Goal: Transaction & Acquisition: Purchase product/service

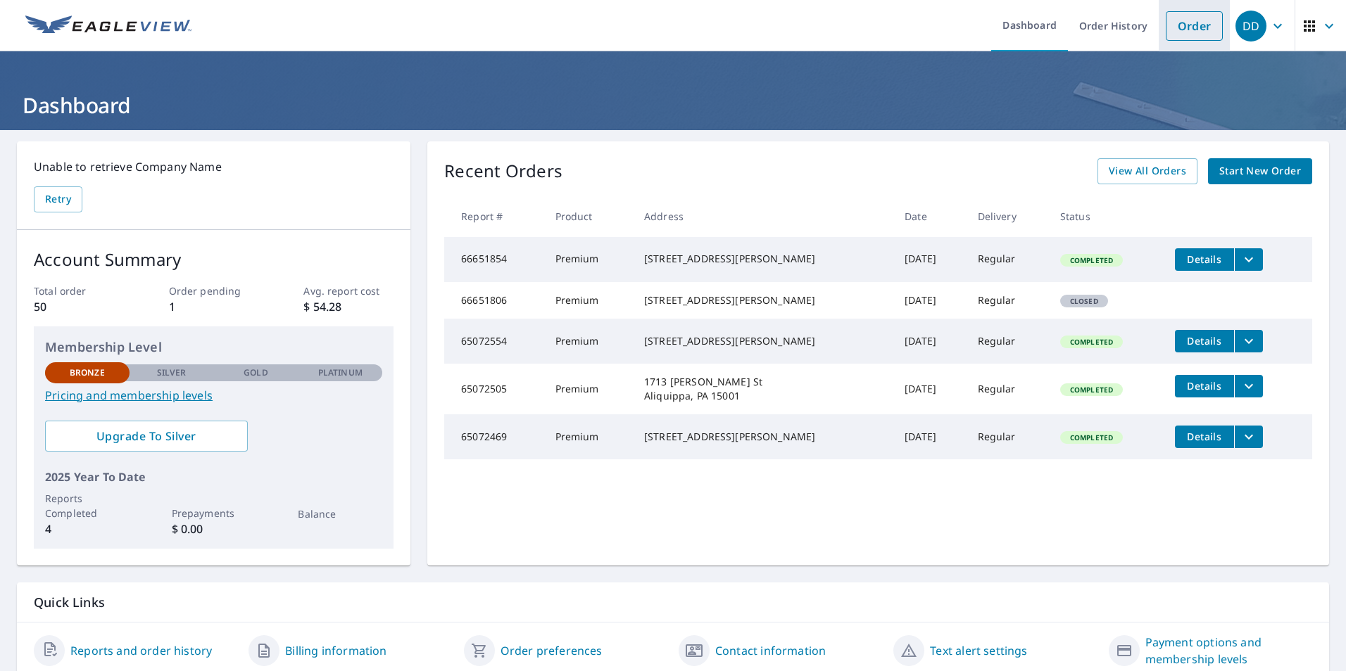
click at [1183, 27] on link "Order" at bounding box center [1193, 26] width 57 height 30
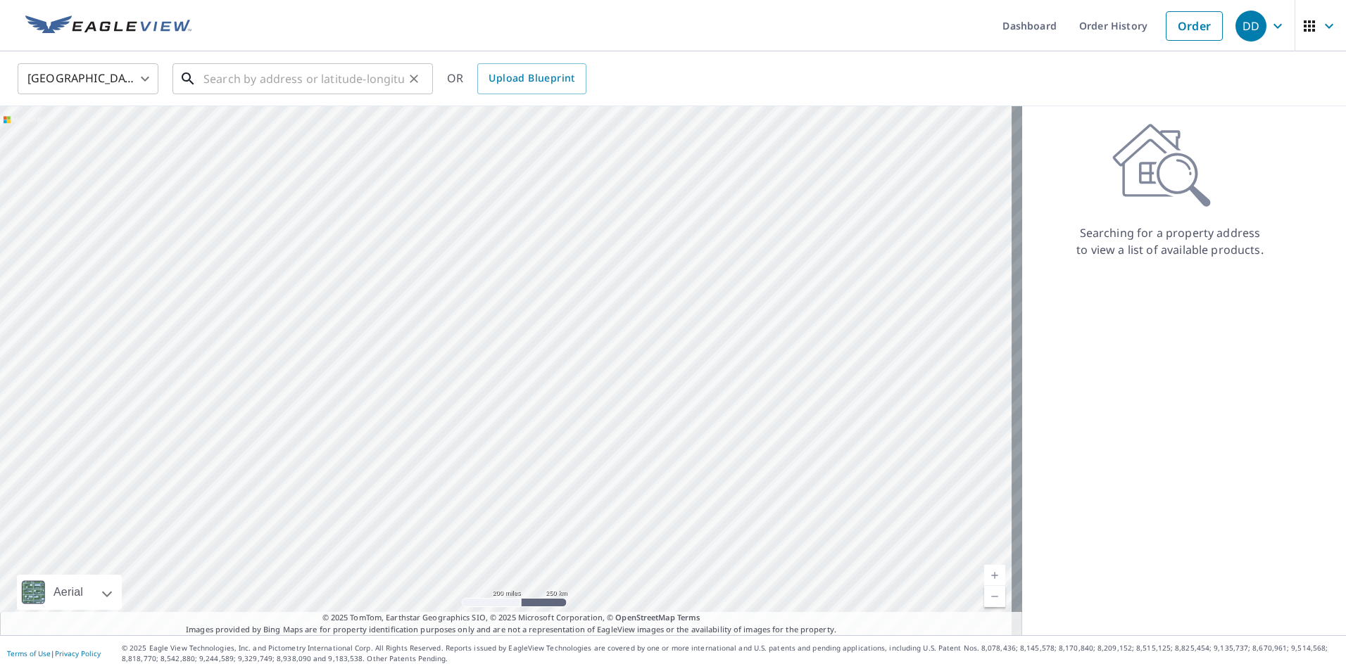
click at [224, 76] on input "text" at bounding box center [303, 78] width 201 height 39
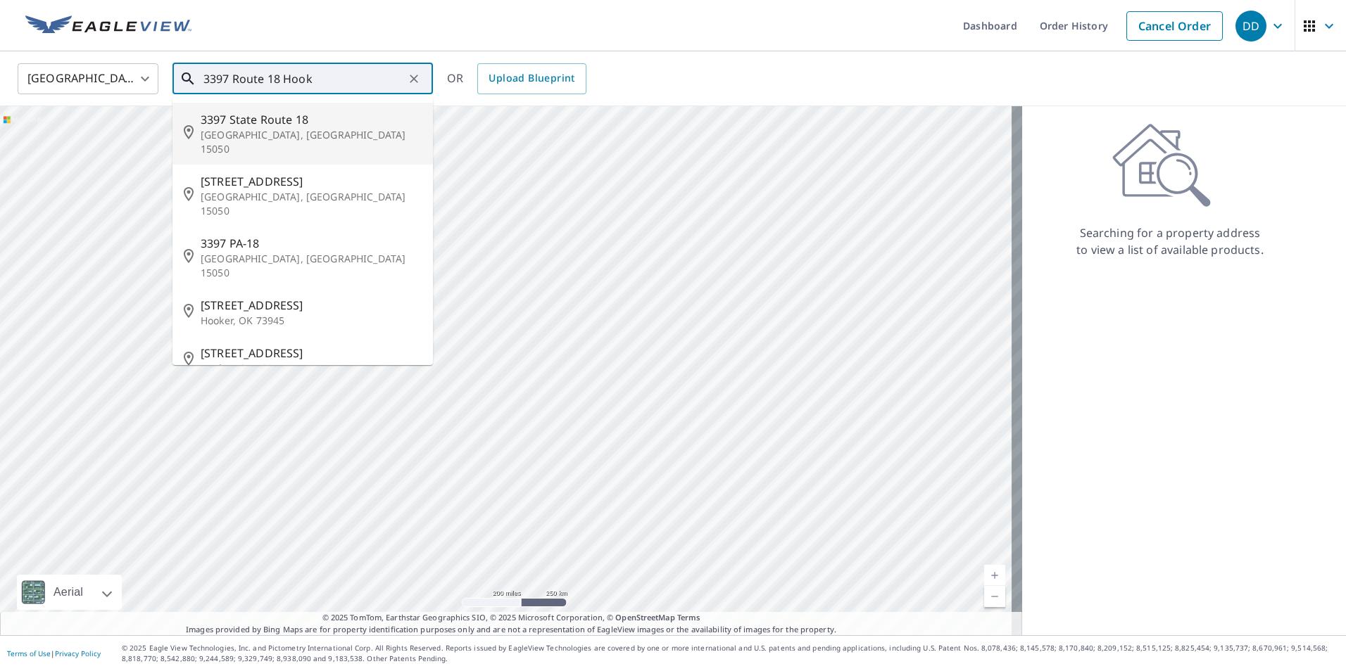
click at [225, 125] on span "3397 State Route 18" at bounding box center [311, 119] width 221 height 17
type input "[STREET_ADDRESS]"
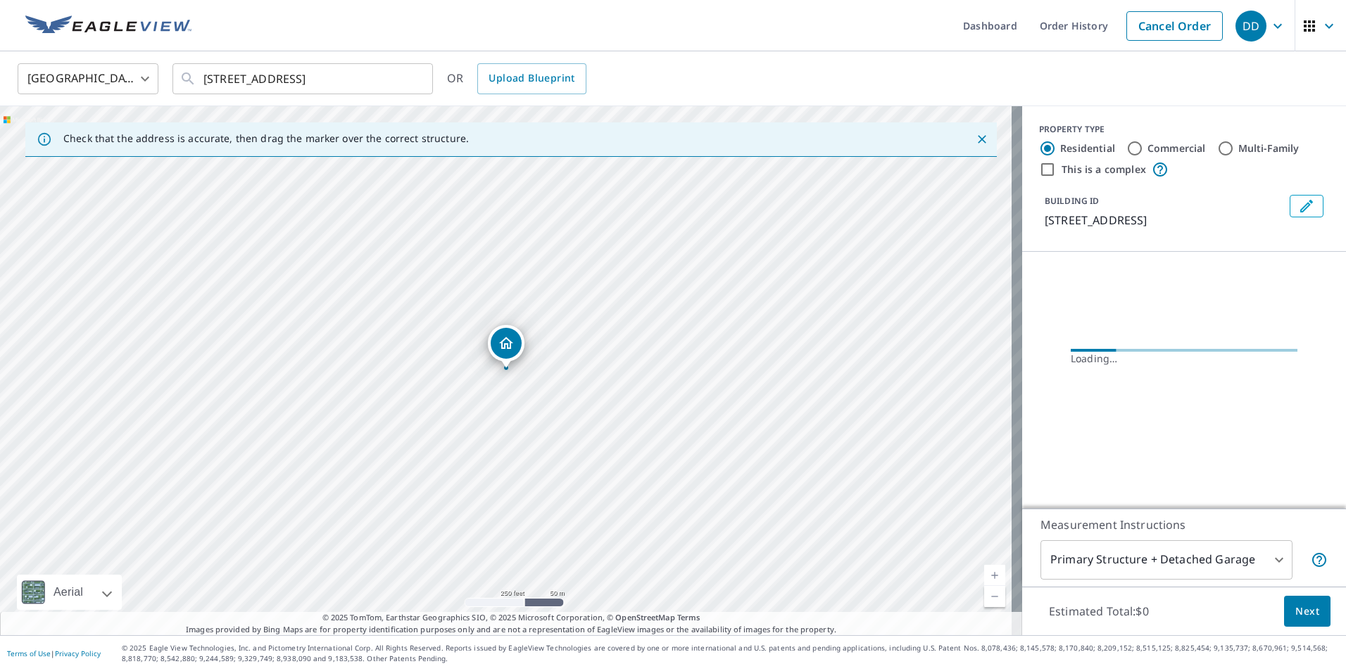
click at [528, 381] on div "[STREET_ADDRESS]" at bounding box center [511, 370] width 1022 height 529
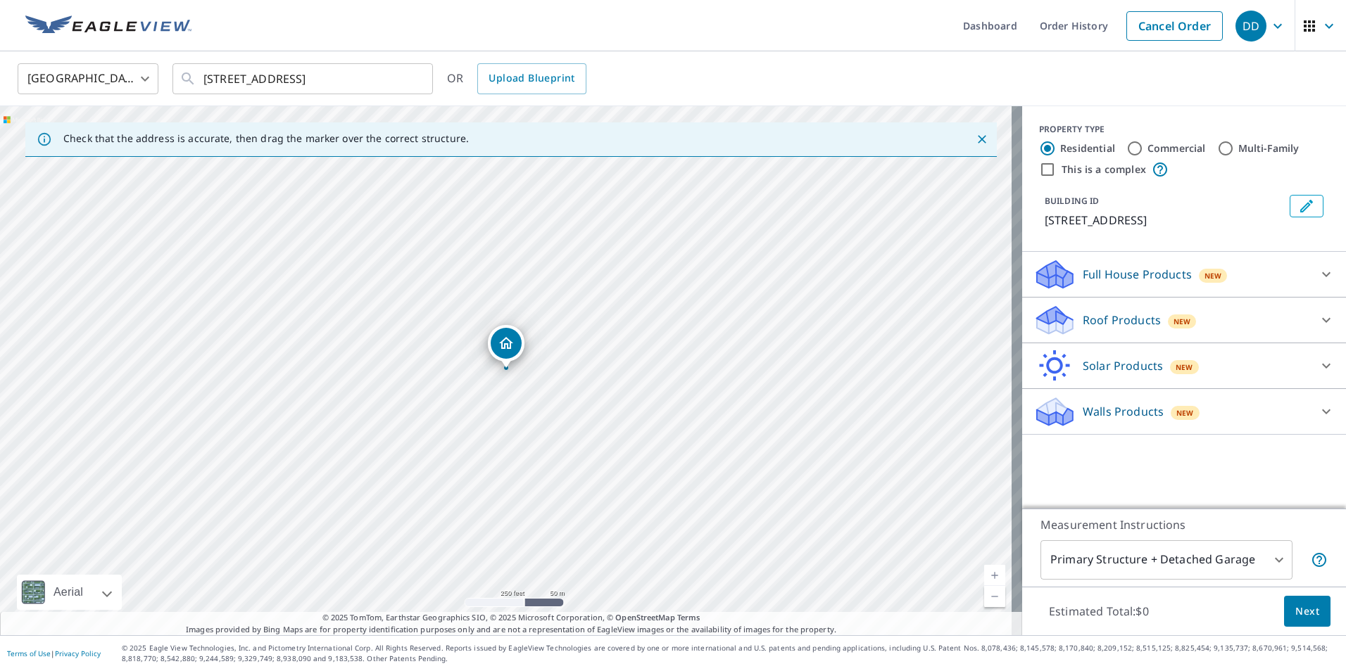
click at [528, 381] on div "[STREET_ADDRESS]" at bounding box center [511, 370] width 1022 height 529
click at [984, 571] on link "Current Level 17, Zoom In" at bounding box center [994, 575] width 21 height 21
click at [984, 571] on link "Current Level 18, Zoom In" at bounding box center [994, 575] width 21 height 21
click at [984, 571] on link "Current Level 19, Zoom In" at bounding box center [994, 575] width 21 height 21
click at [984, 571] on link "Current Level 20, Zoom In Disabled" at bounding box center [994, 575] width 21 height 21
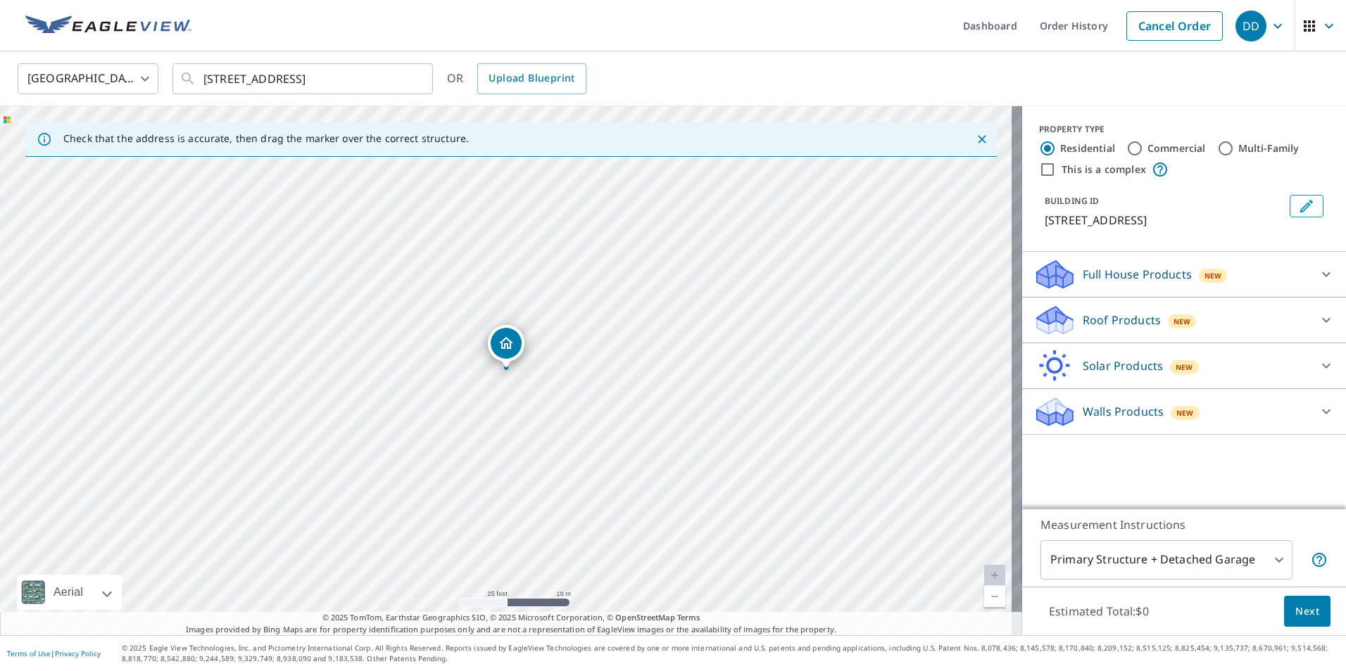
click at [984, 571] on link "Current Level 20, Zoom In Disabled" at bounding box center [994, 575] width 21 height 21
click at [984, 576] on link "Current Level 20, Zoom In Disabled" at bounding box center [994, 575] width 21 height 21
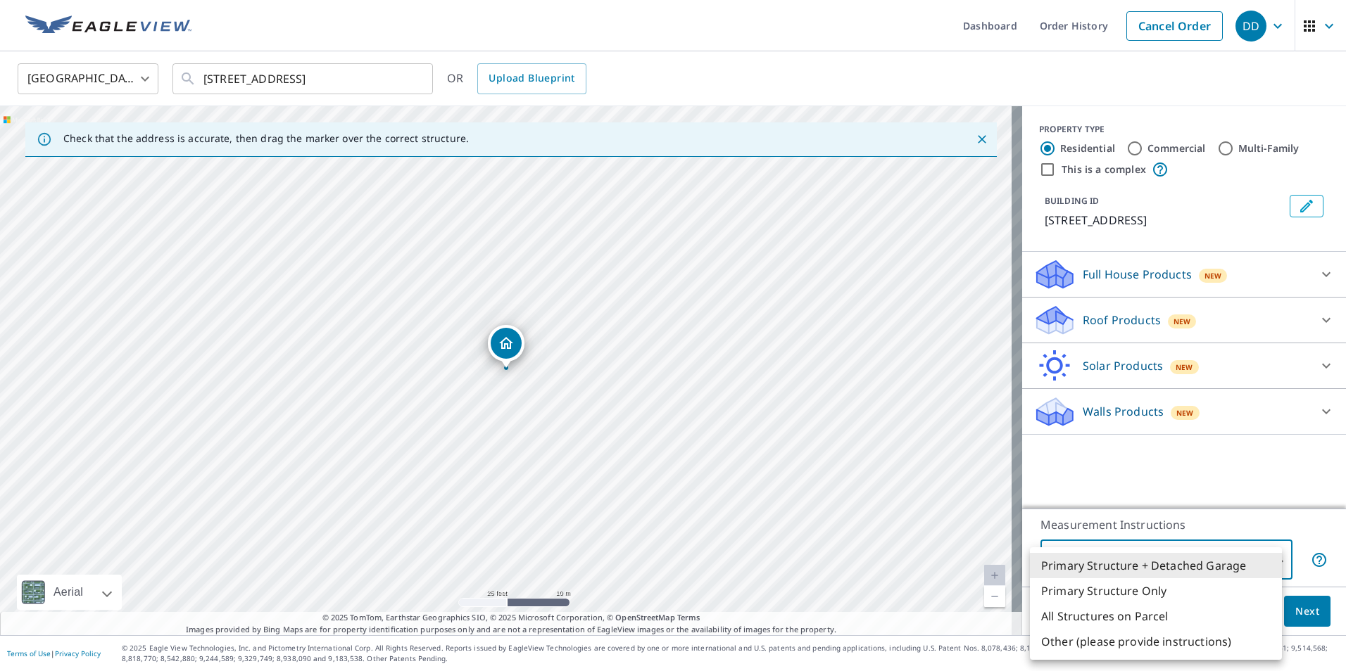
click at [1265, 560] on body "DD DD Dashboard Order History Cancel Order DD [GEOGRAPHIC_DATA] [GEOGRAPHIC_DAT…" at bounding box center [673, 335] width 1346 height 671
click at [1134, 592] on li "Primary Structure Only" at bounding box center [1156, 590] width 252 height 25
type input "2"
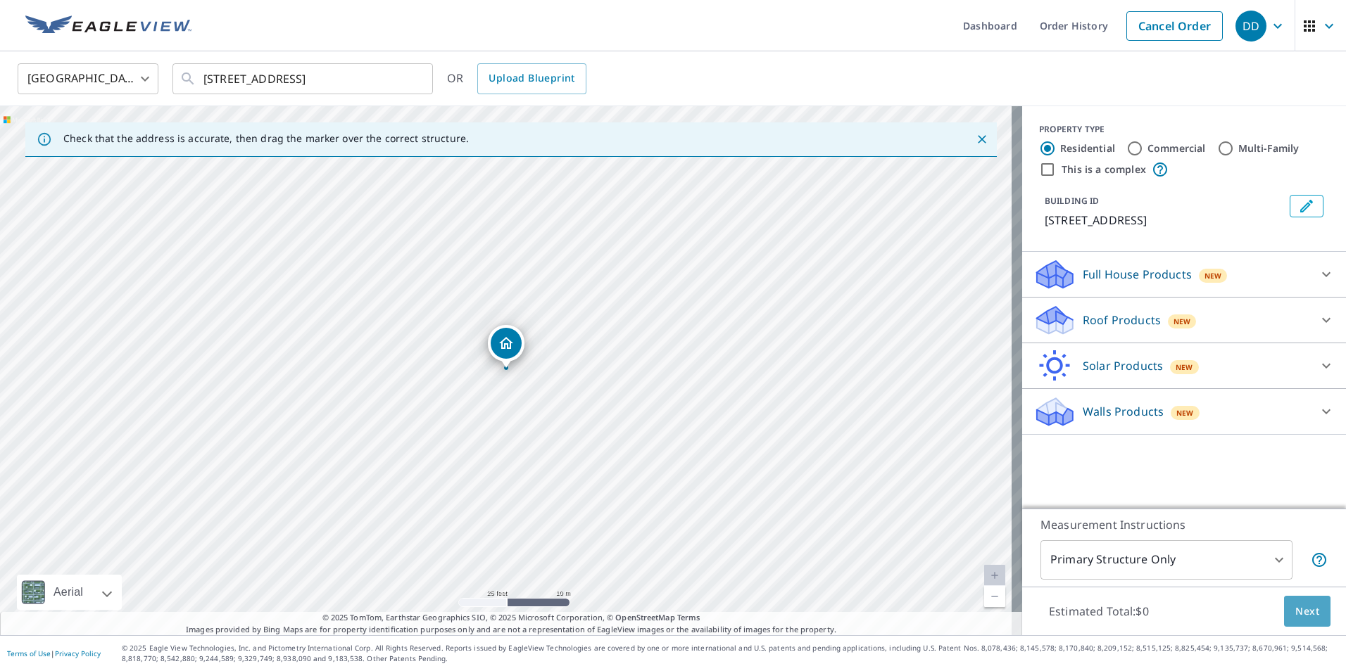
click at [1296, 613] on span "Next" at bounding box center [1307, 612] width 24 height 18
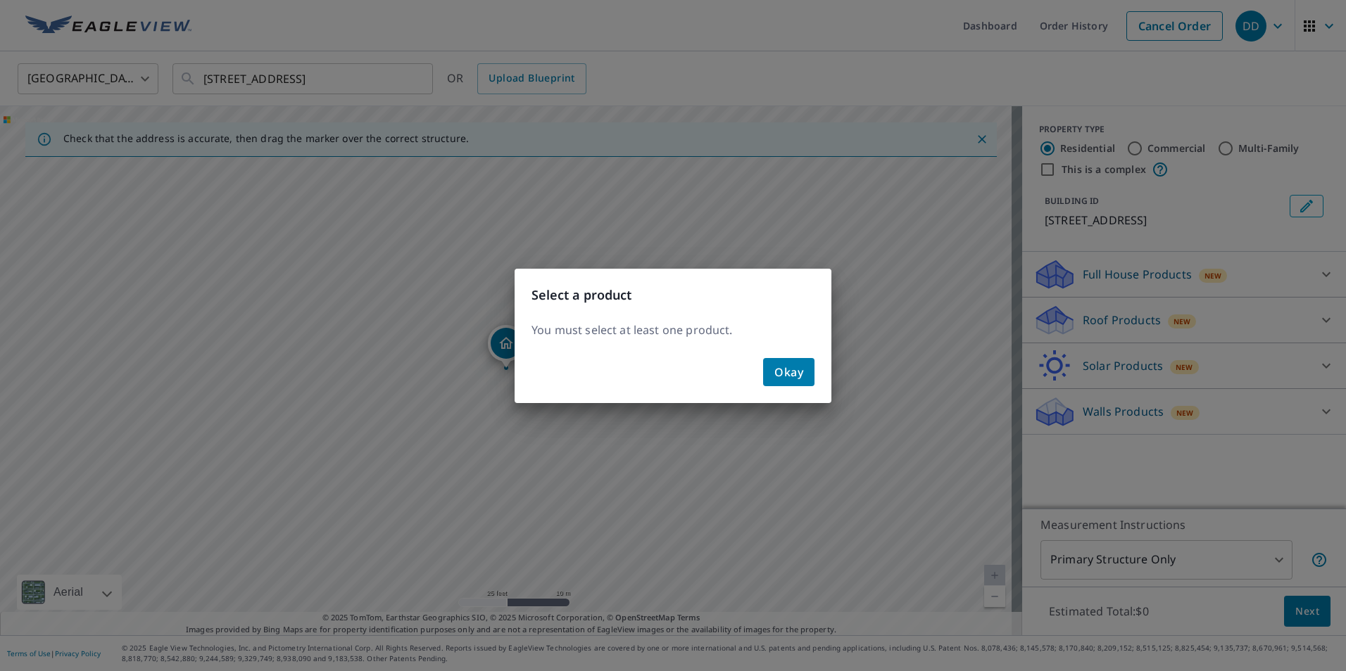
click at [787, 374] on span "Okay" at bounding box center [788, 372] width 29 height 20
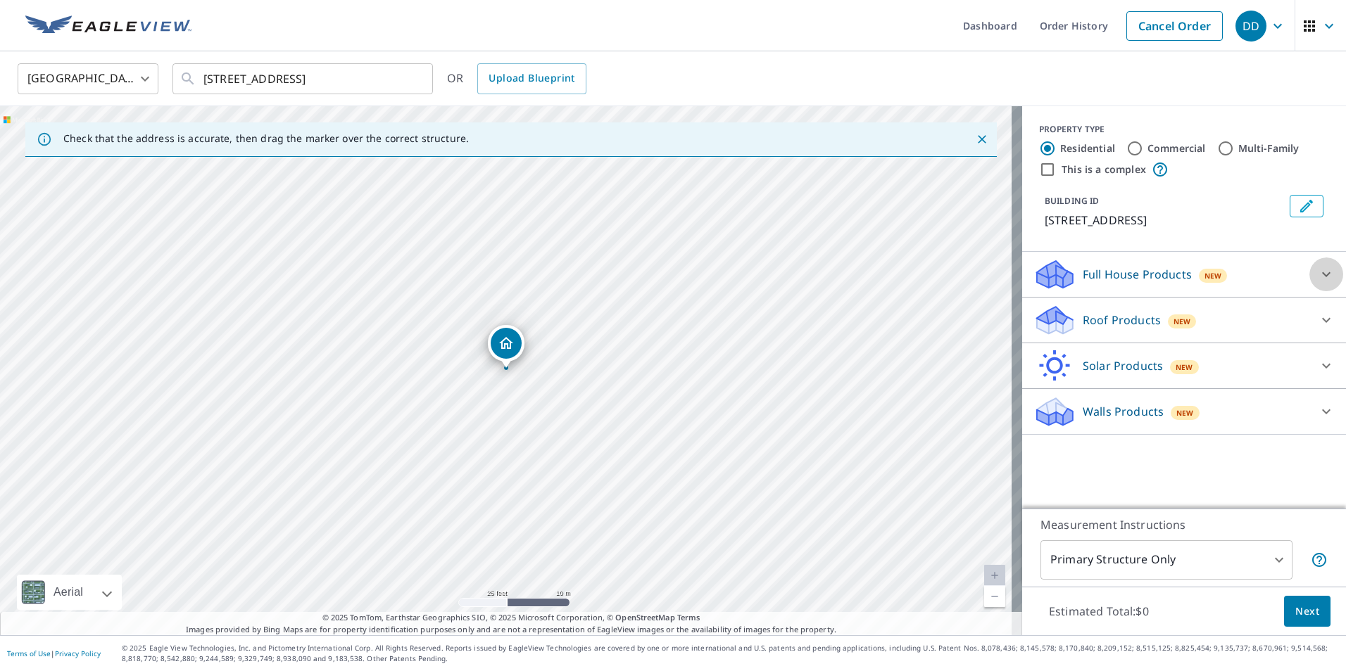
click at [1322, 274] on icon at bounding box center [1326, 274] width 8 height 5
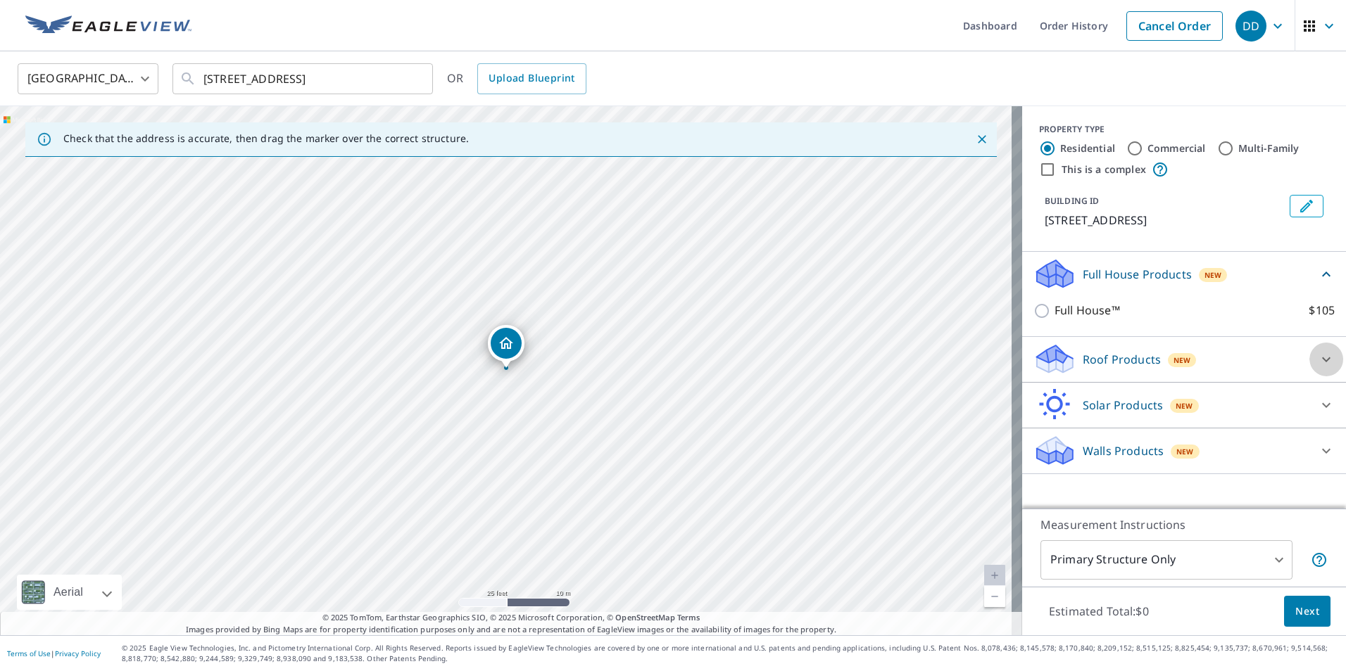
click at [1322, 357] on icon at bounding box center [1326, 359] width 8 height 5
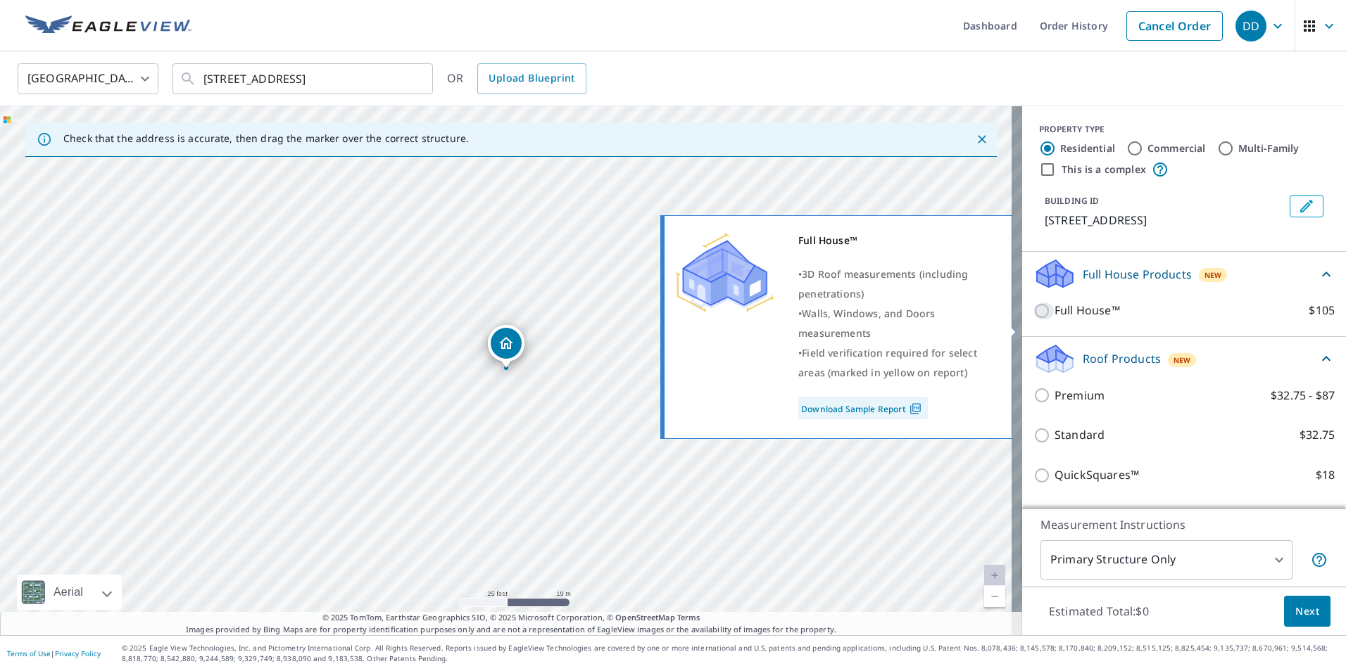
click at [1033, 319] on input "Full House™ $105" at bounding box center [1043, 311] width 21 height 17
checkbox input "true"
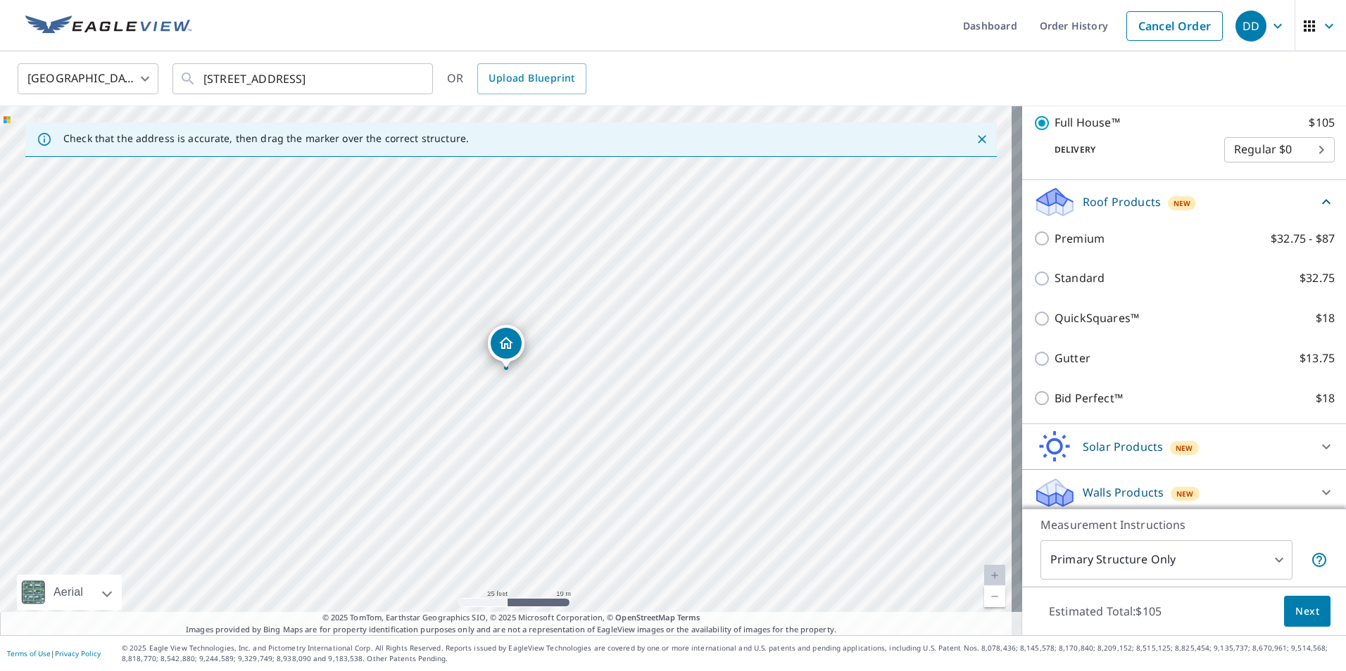
scroll to position [234, 0]
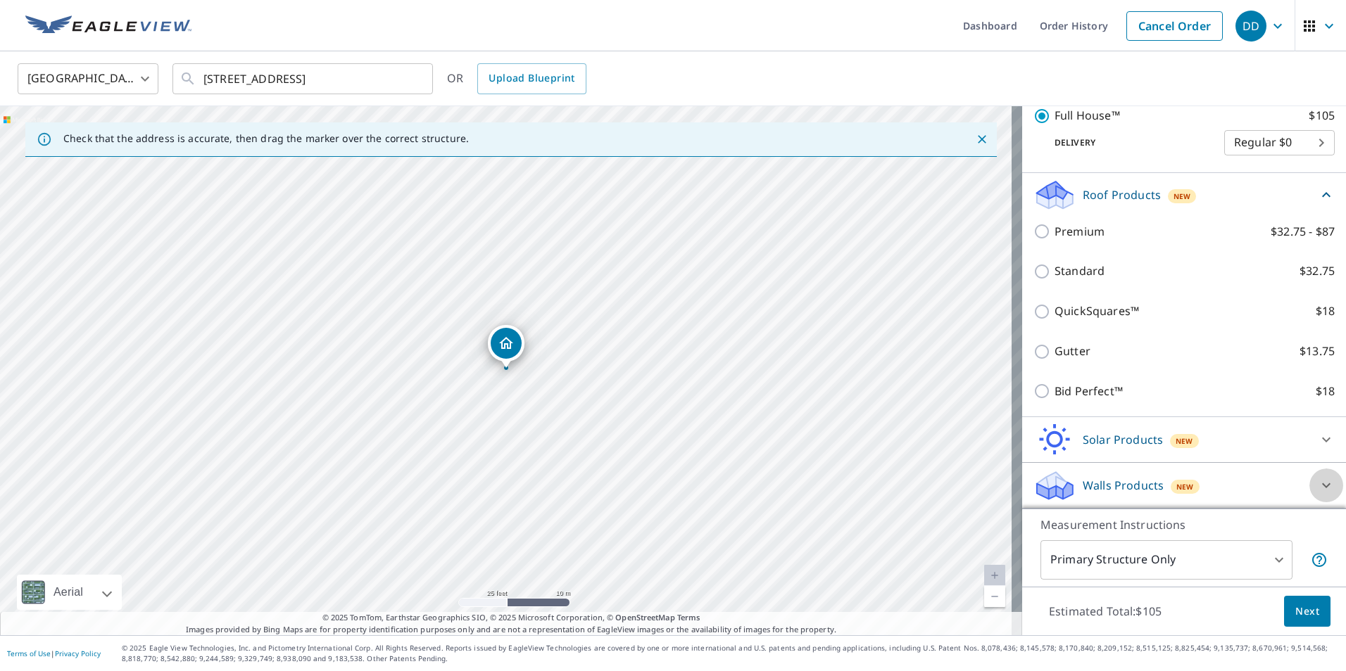
click at [1317, 482] on icon at bounding box center [1325, 485] width 17 height 17
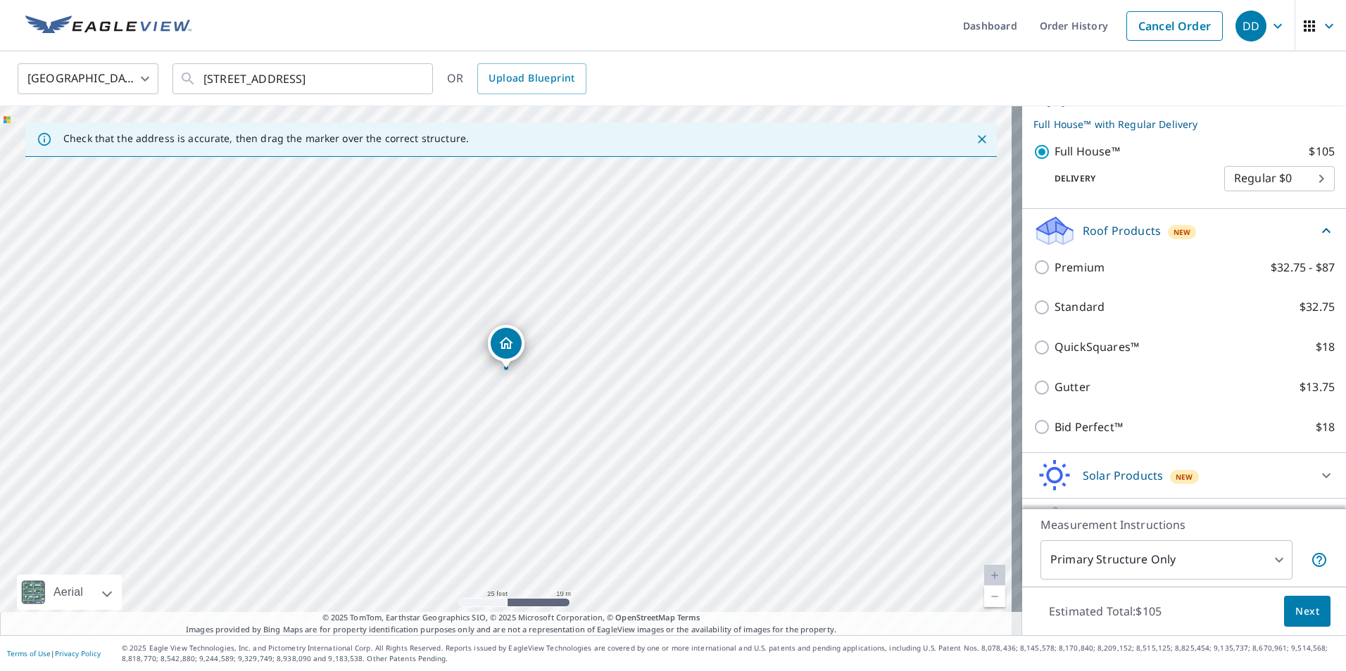
scroll to position [160, 0]
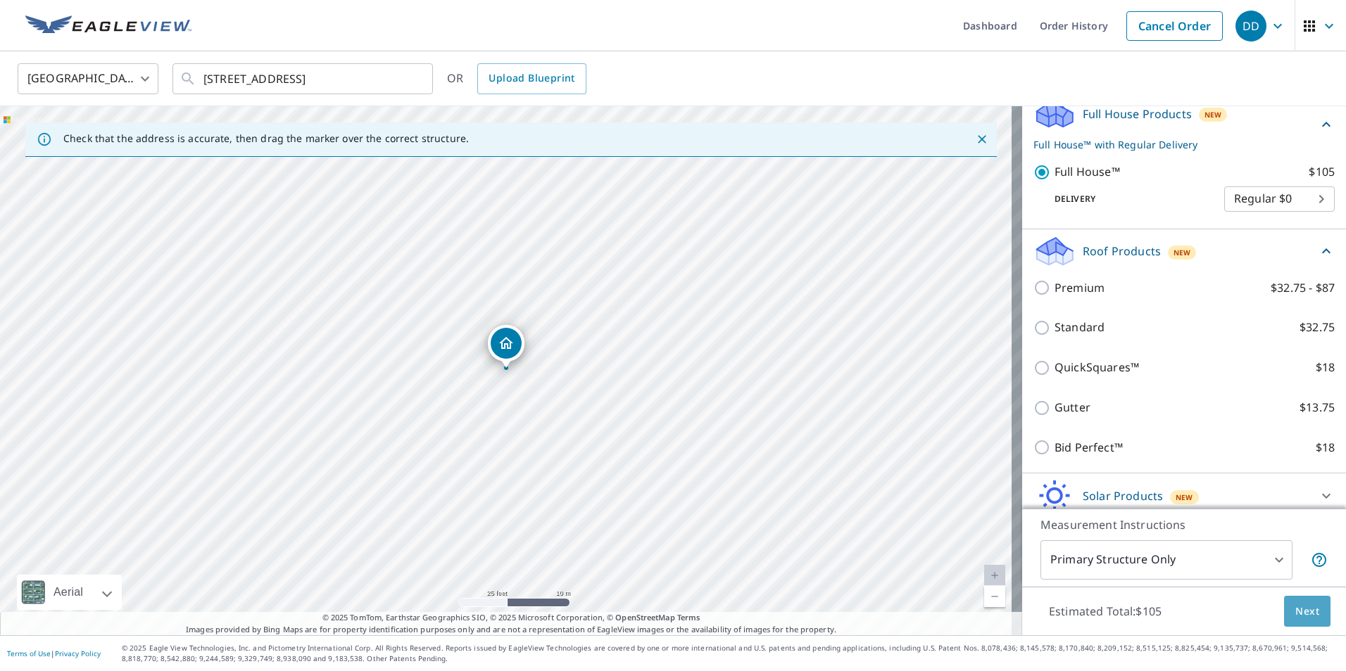
click at [1295, 609] on span "Next" at bounding box center [1307, 612] width 24 height 18
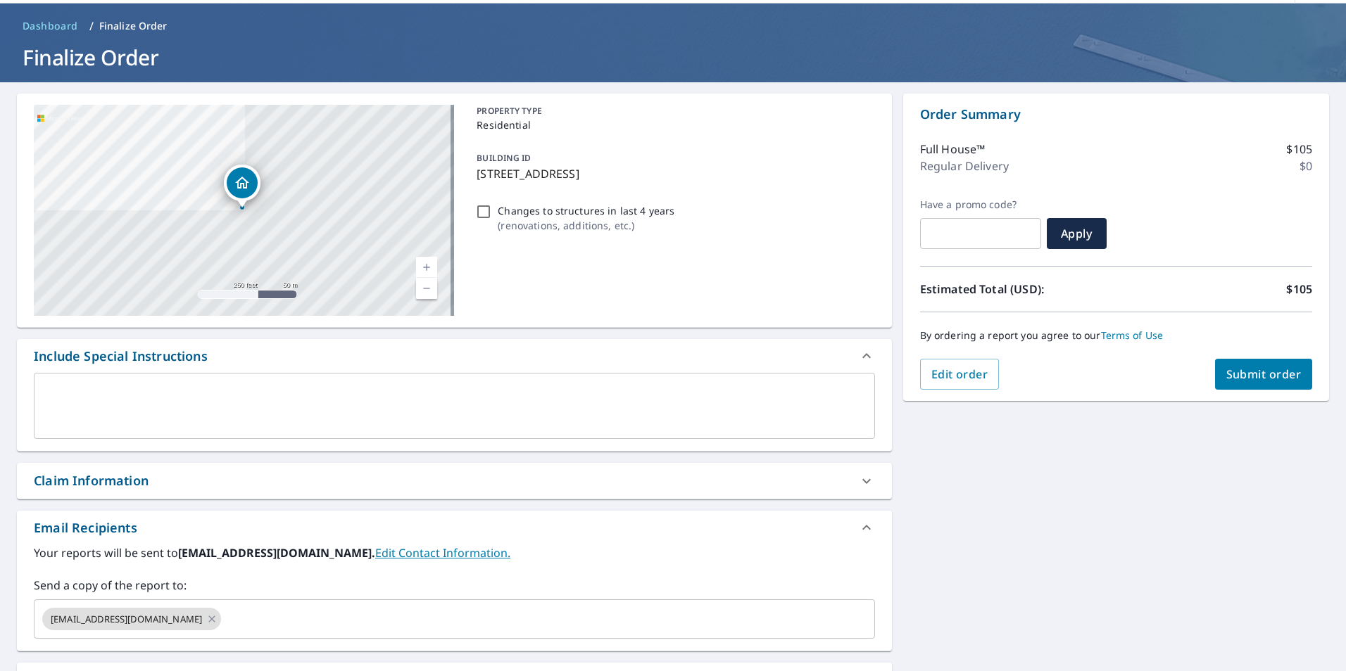
scroll to position [60, 0]
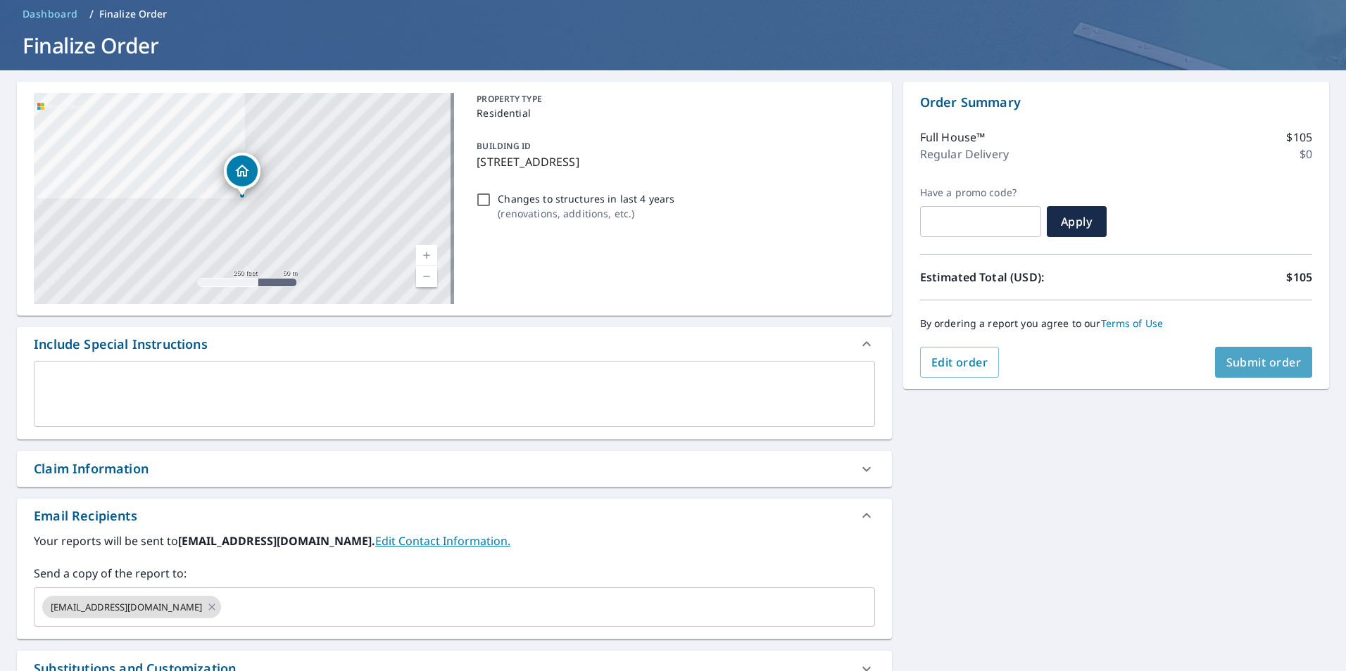
click at [1254, 360] on span "Submit order" at bounding box center [1263, 362] width 75 height 15
